Goal: Transaction & Acquisition: Subscribe to service/newsletter

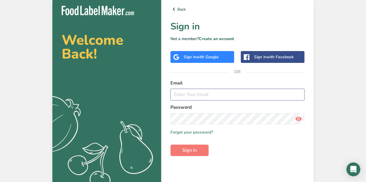
click at [193, 92] on input "email" at bounding box center [237, 95] width 134 height 12
type input "hesham.ahmed2112@gmail.com"
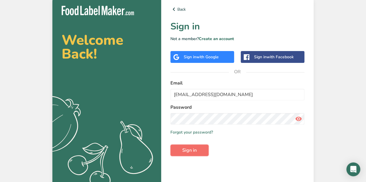
click at [186, 149] on span "Sign in" at bounding box center [189, 150] width 14 height 7
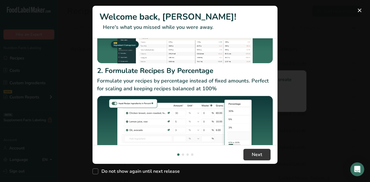
scroll to position [76, 0]
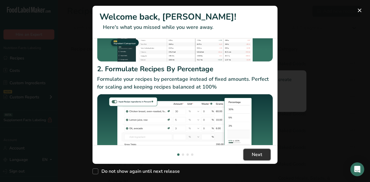
click at [255, 155] on span "Next" at bounding box center [257, 155] width 10 height 7
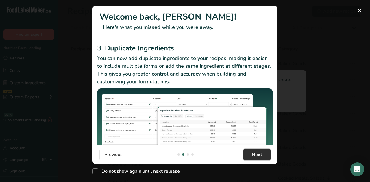
click at [256, 154] on span "Next" at bounding box center [257, 155] width 10 height 7
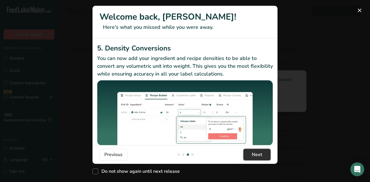
click at [256, 154] on span "Next" at bounding box center [257, 155] width 10 height 7
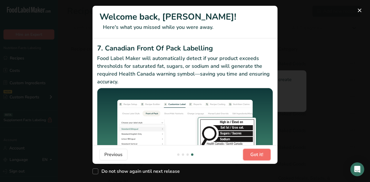
click at [256, 154] on span "Got it!" at bounding box center [256, 155] width 13 height 7
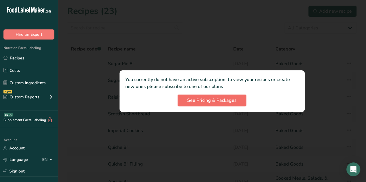
click at [212, 101] on span "See Pricing & Packages" at bounding box center [211, 100] width 49 height 7
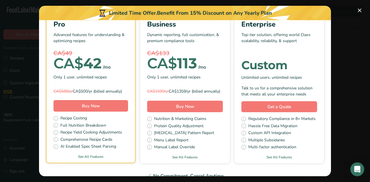
scroll to position [54, 0]
click at [88, 159] on link "See All Features" at bounding box center [91, 156] width 88 height 5
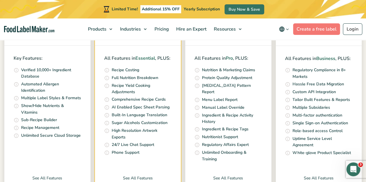
scroll to position [252, 0]
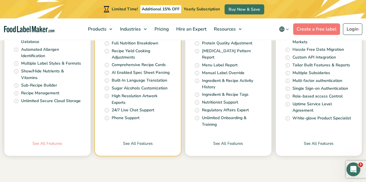
click at [51, 141] on link "See All Features" at bounding box center [47, 148] width 86 height 15
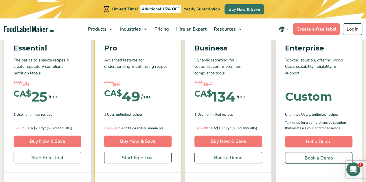
scroll to position [88, 0]
